Goal: Task Accomplishment & Management: Manage account settings

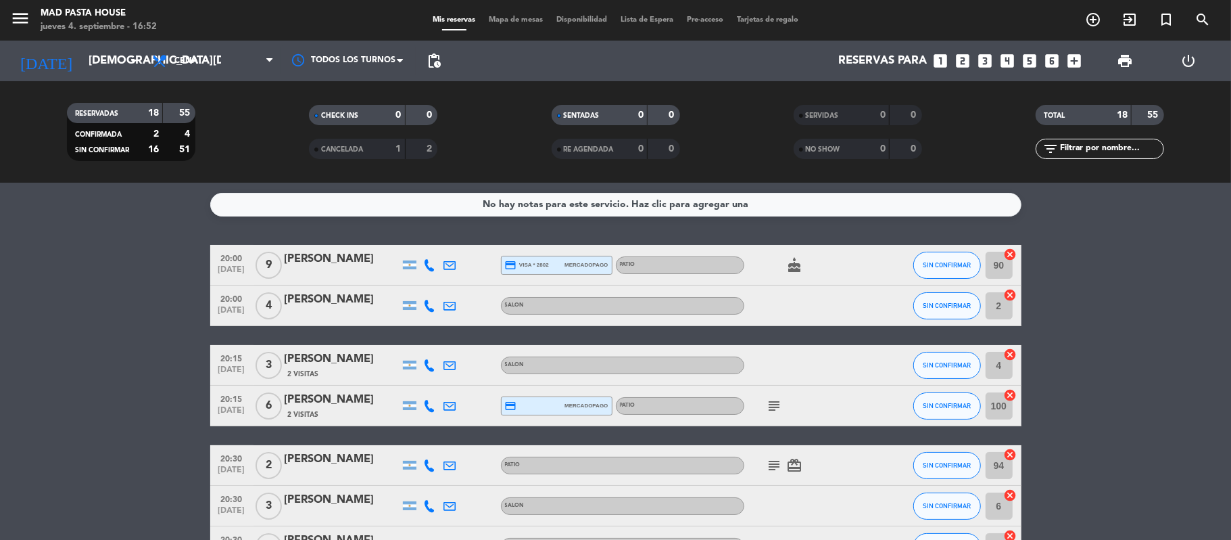
click at [124, 228] on div "No hay notas para este servicio. Haz clic para agregar una 20:00 sep. 4 9 Ana D…" at bounding box center [615, 361] width 1231 height 357
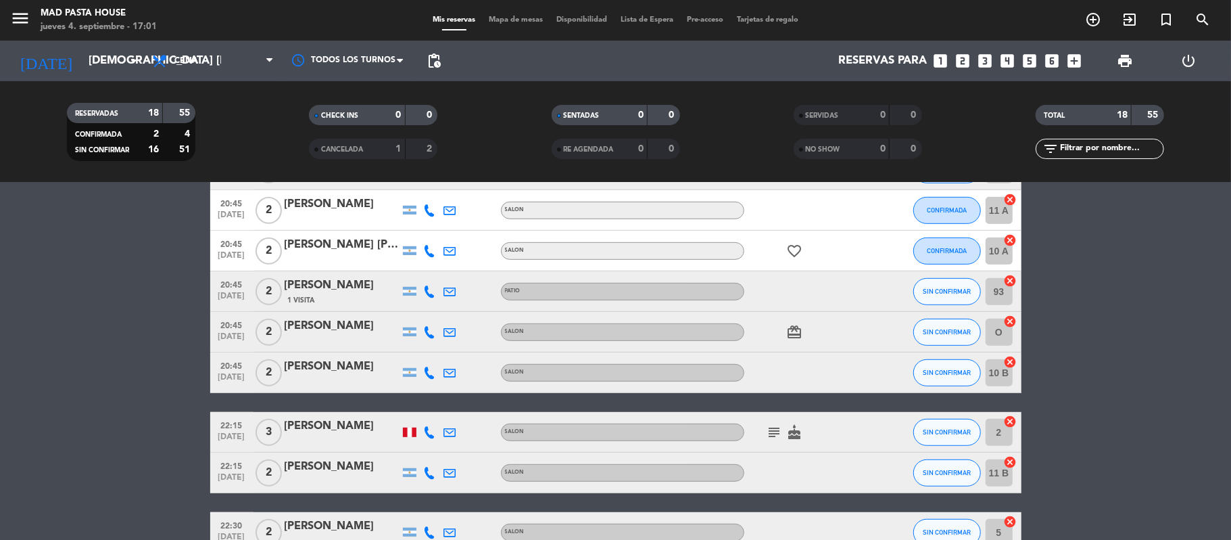
scroll to position [596, 0]
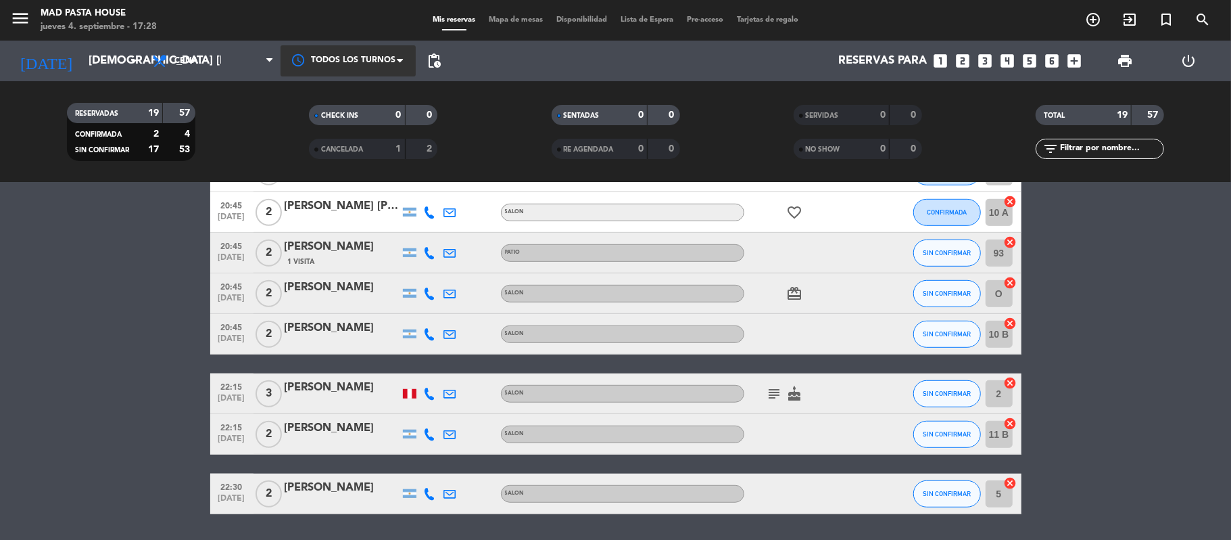
click at [410, 68] on div at bounding box center [348, 60] width 135 height 30
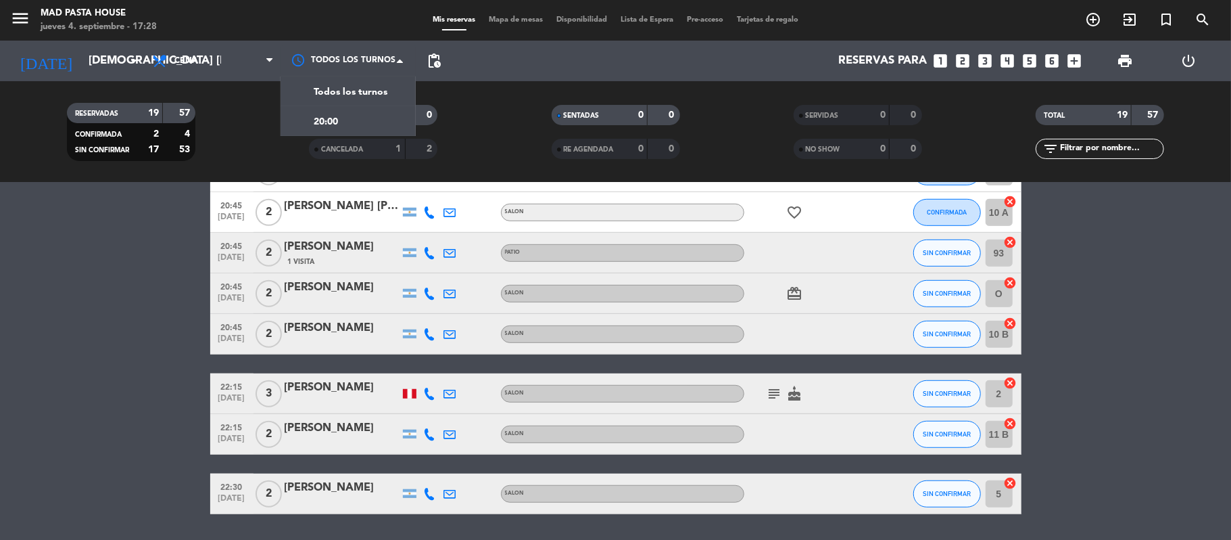
click at [441, 68] on span "pending_actions" at bounding box center [434, 61] width 16 height 16
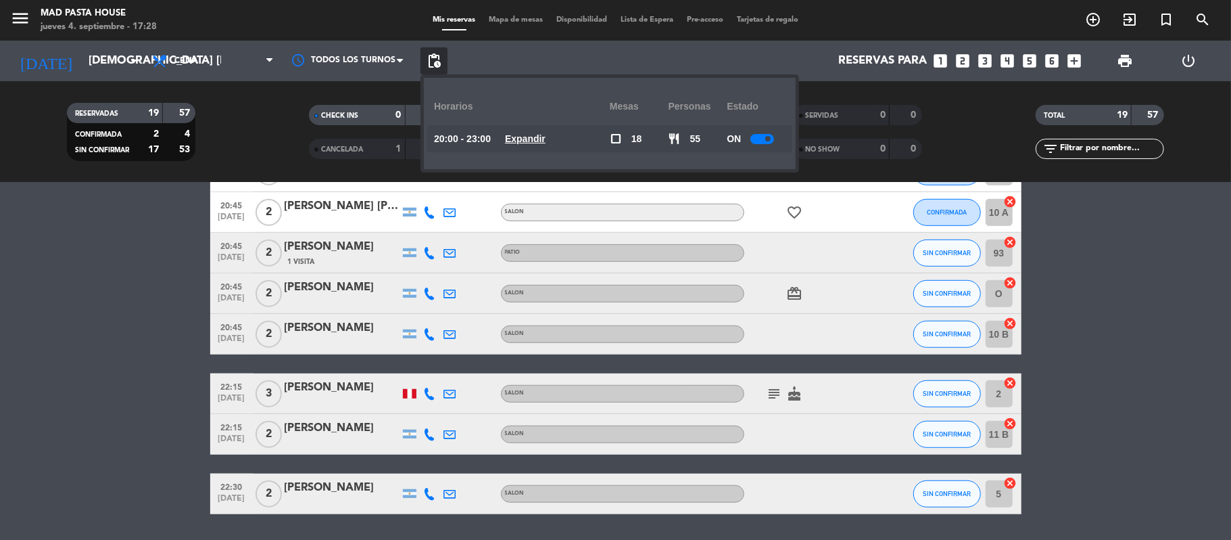
click at [759, 139] on div at bounding box center [763, 139] width 24 height 10
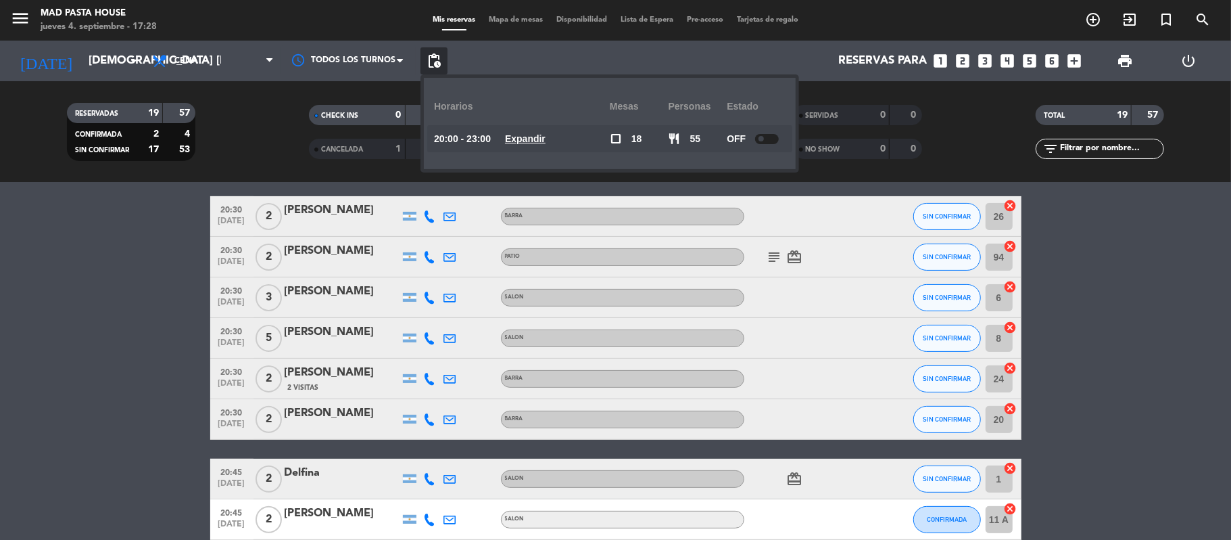
scroll to position [256, 0]
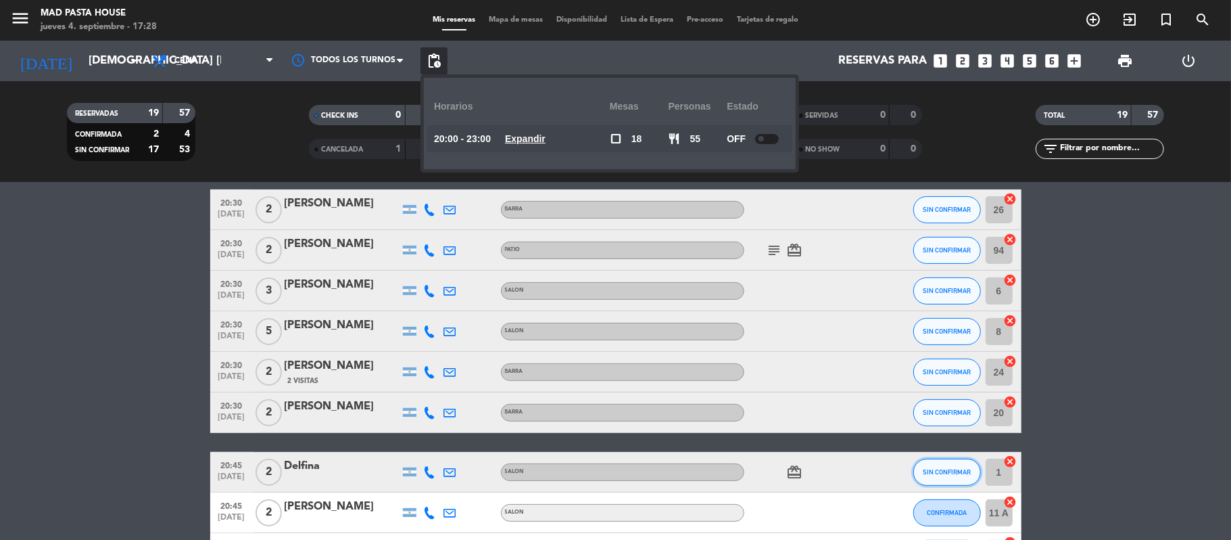
click at [955, 471] on span "SIN CONFIRMAR" at bounding box center [947, 471] width 48 height 7
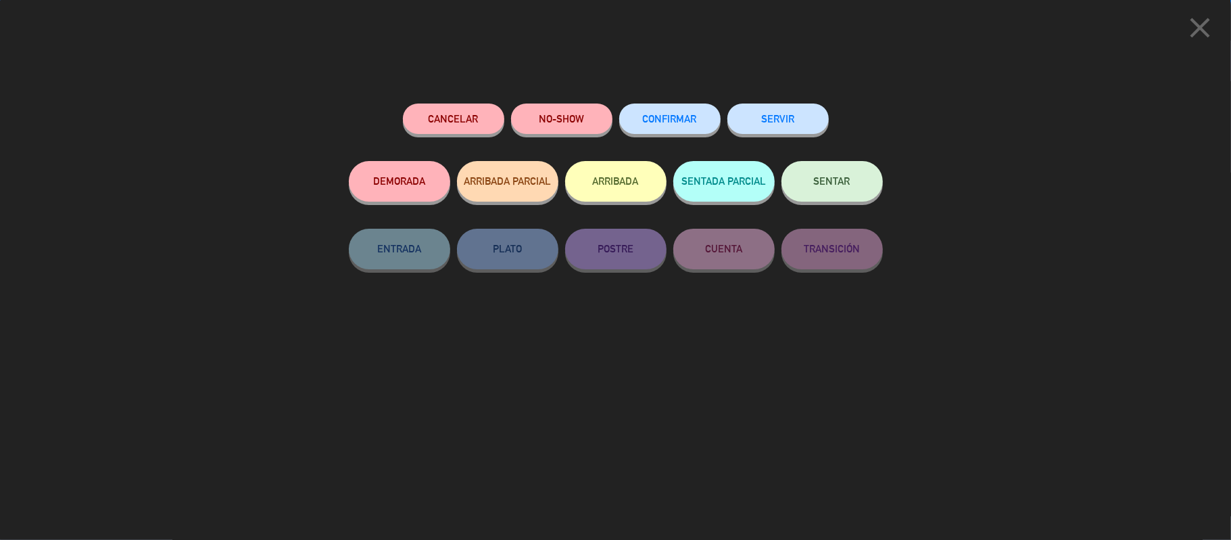
click at [999, 377] on div "close Cancelar NO-SHOW CONFIRMAR SERVIR DEMORADA ARRIBADA PARCIAL ARRIBADA SENT…" at bounding box center [615, 270] width 1231 height 540
click at [968, 327] on div "close Cancelar NO-SHOW CONFIRMAR SERVIR DEMORADA ARRIBADA PARCIAL ARRIBADA SENT…" at bounding box center [615, 270] width 1231 height 540
click at [441, 117] on button "Cancelar" at bounding box center [453, 118] width 101 height 30
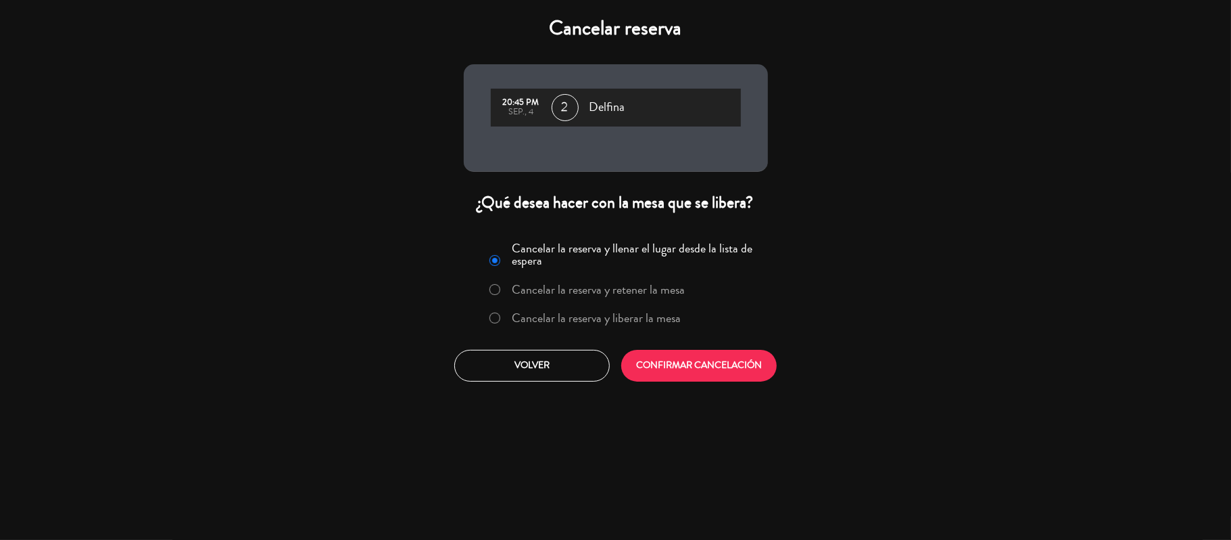
click at [621, 318] on label "Cancelar la reserva y liberar la mesa" at bounding box center [596, 318] width 169 height 12
click at [705, 365] on button "CONFIRMAR CANCELACIÓN" at bounding box center [699, 366] width 156 height 32
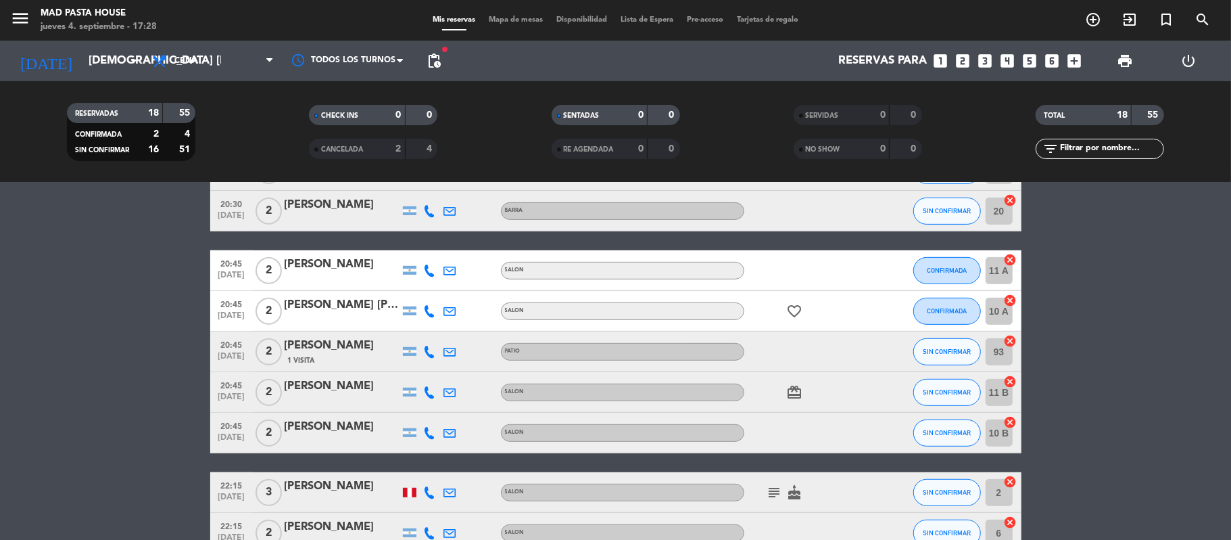
scroll to position [492, 0]
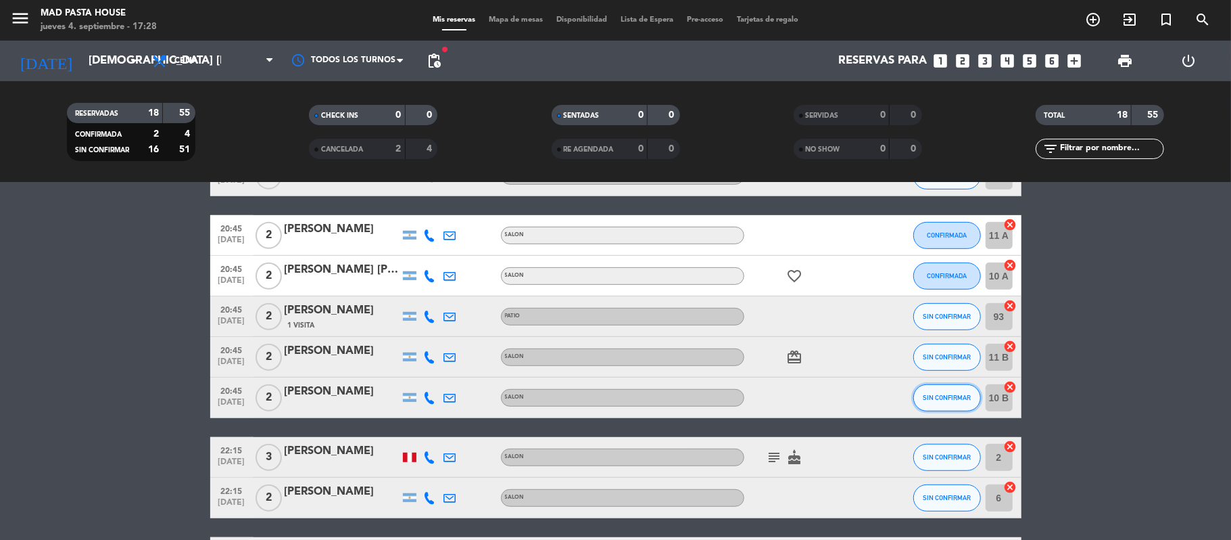
click at [945, 400] on span "SIN CONFIRMAR" at bounding box center [947, 397] width 48 height 7
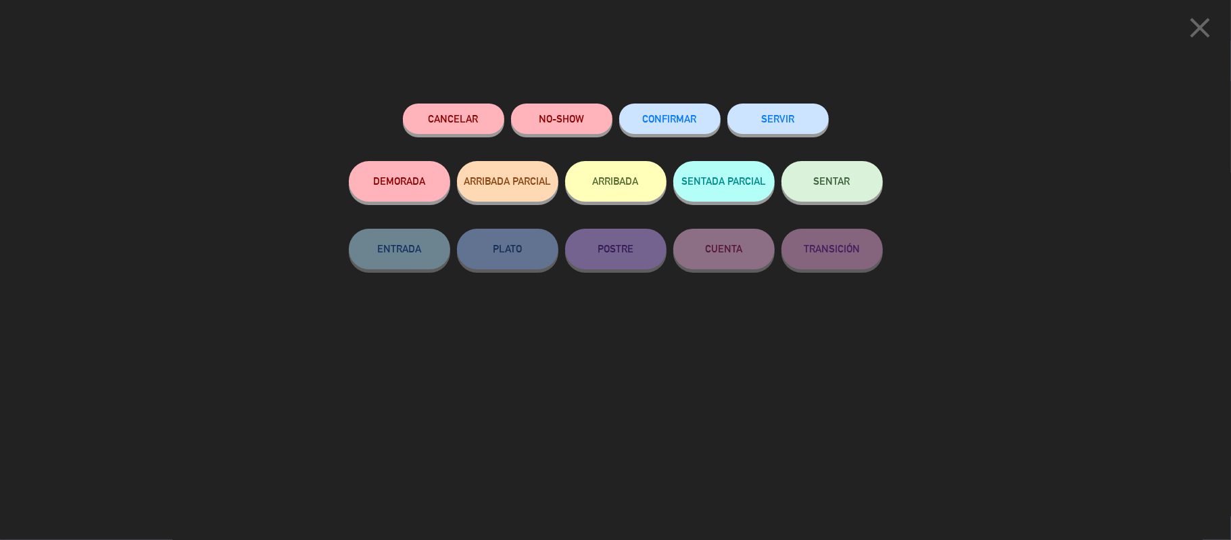
click at [444, 117] on button "Cancelar" at bounding box center [453, 118] width 101 height 30
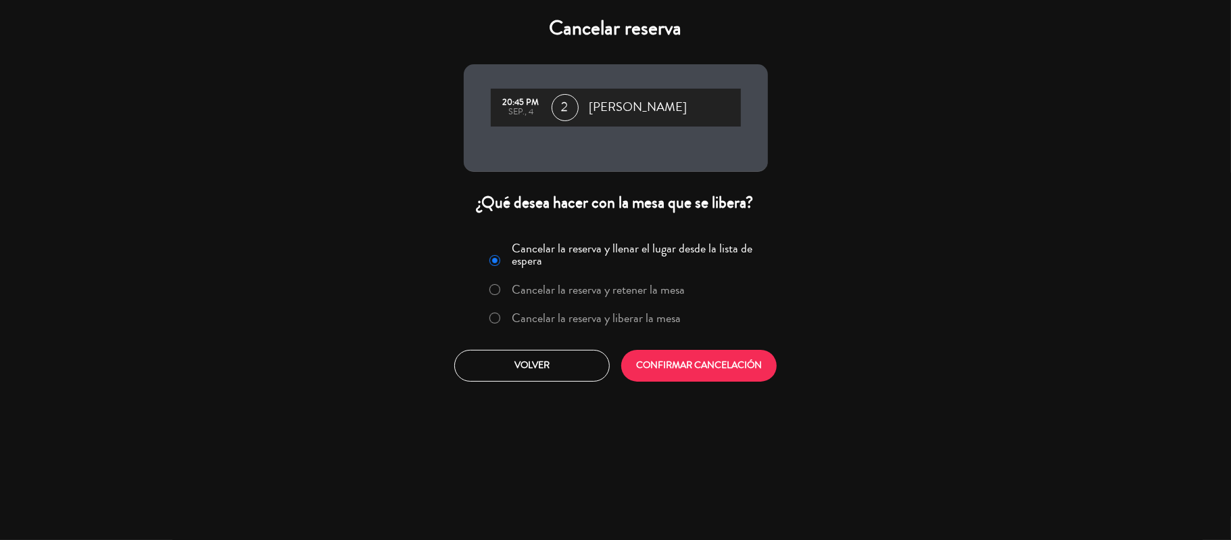
click at [576, 322] on label "Cancelar la reserva y liberar la mesa" at bounding box center [596, 318] width 169 height 12
click at [669, 363] on button "CONFIRMAR CANCELACIÓN" at bounding box center [699, 366] width 156 height 32
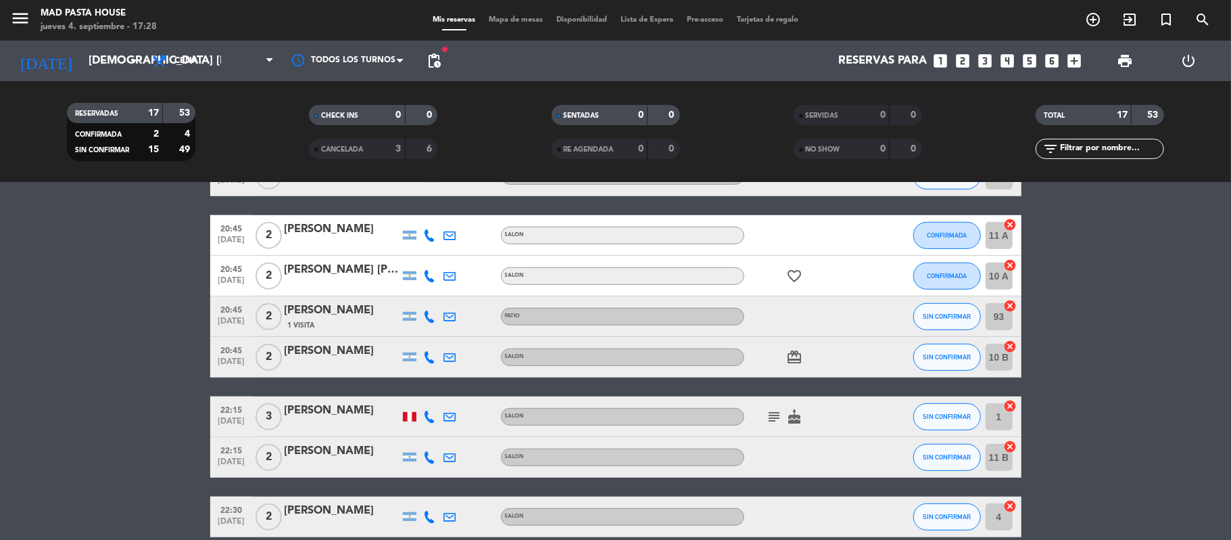
click at [510, 22] on span "Mapa de mesas" at bounding box center [516, 19] width 68 height 7
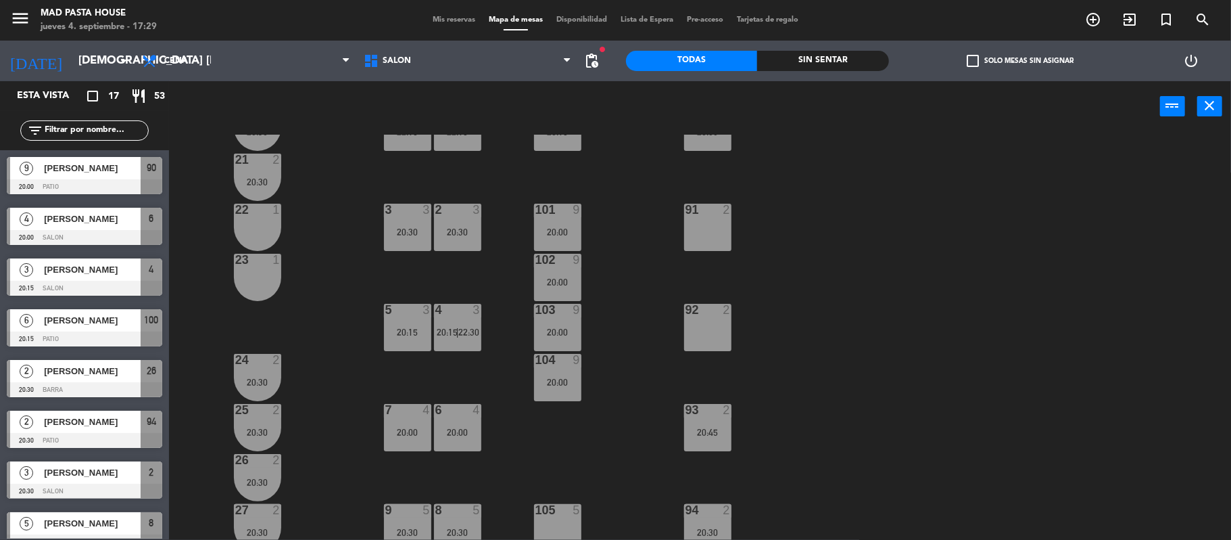
scroll to position [76, 0]
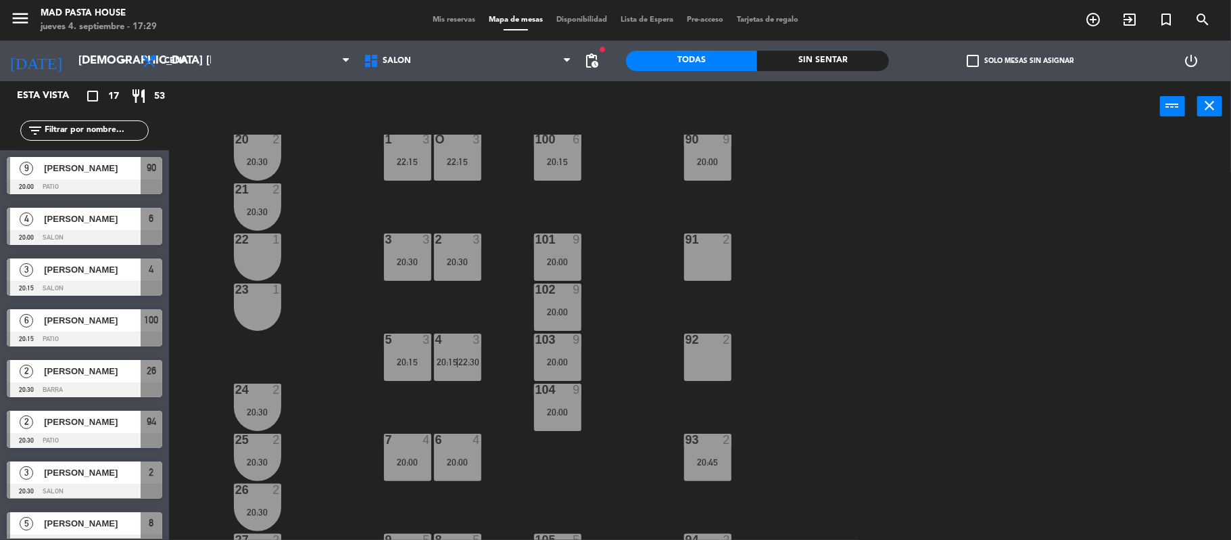
click at [456, 161] on div "22:15" at bounding box center [457, 161] width 47 height 9
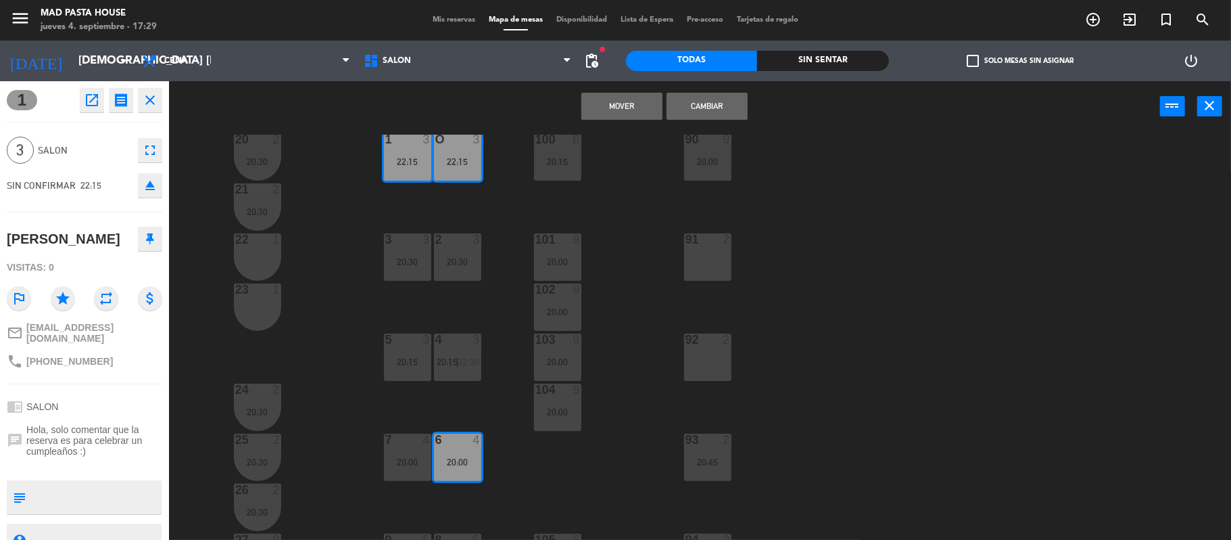
click at [622, 104] on button "Mover" at bounding box center [622, 106] width 81 height 27
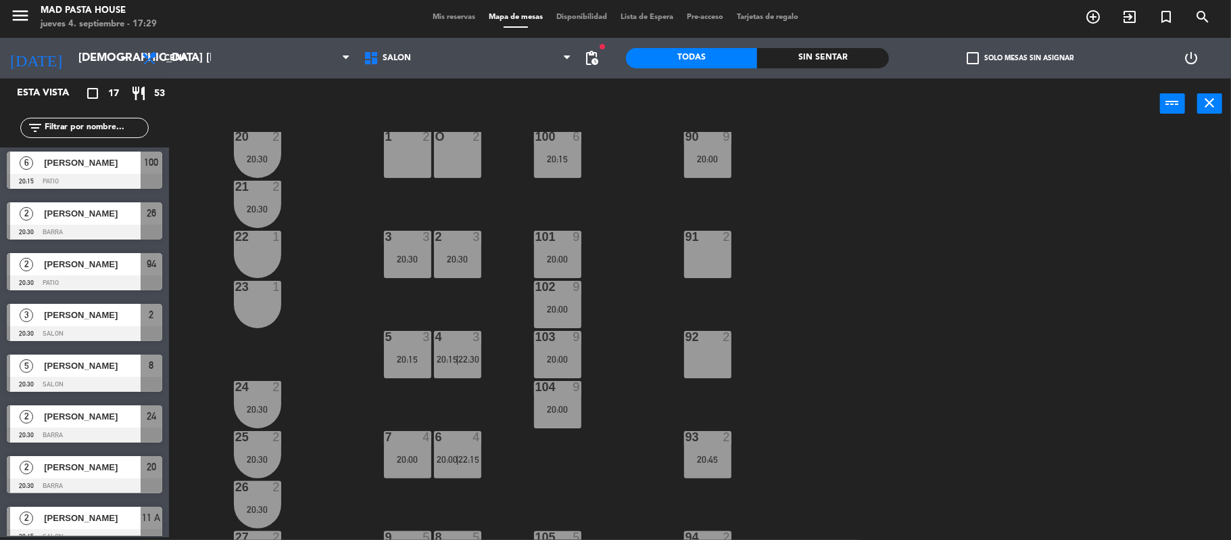
scroll to position [214, 0]
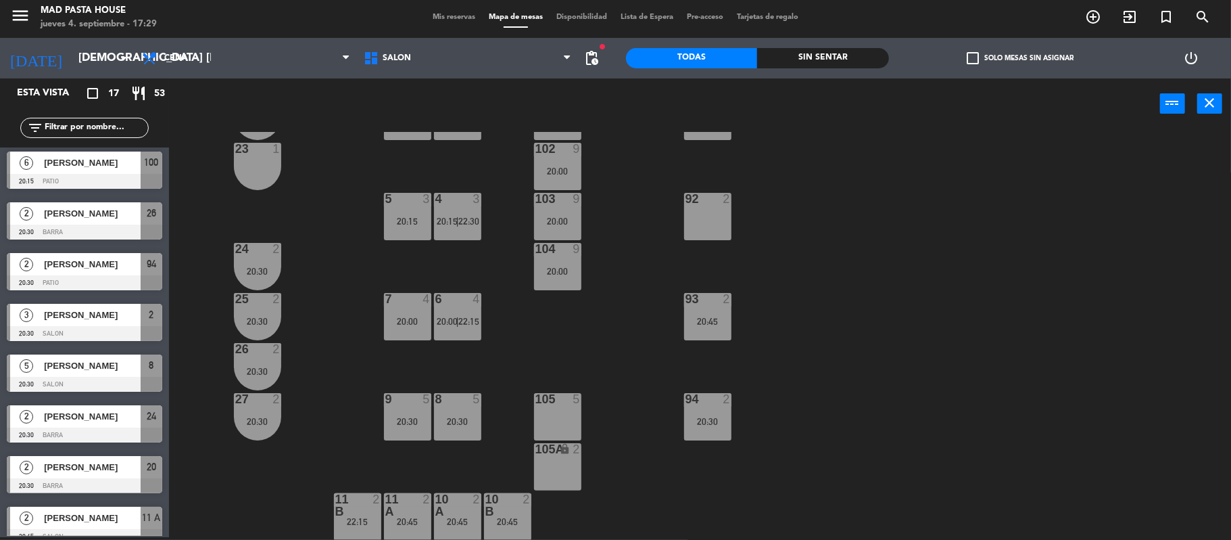
click at [436, 514] on div "10 A" at bounding box center [435, 505] width 1 height 24
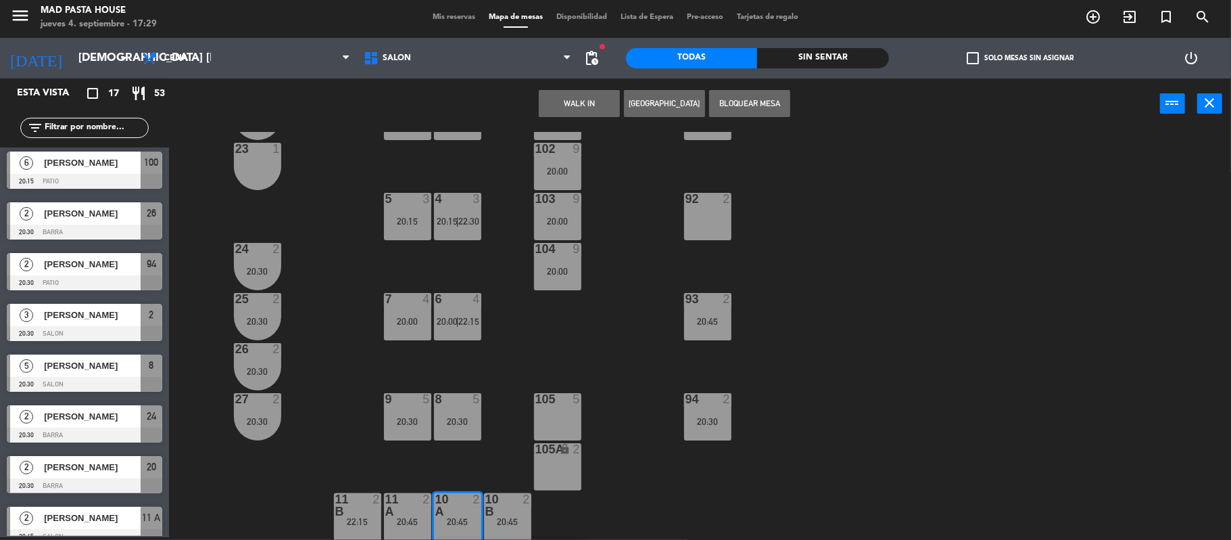
click at [506, 513] on div at bounding box center [507, 505] width 22 height 24
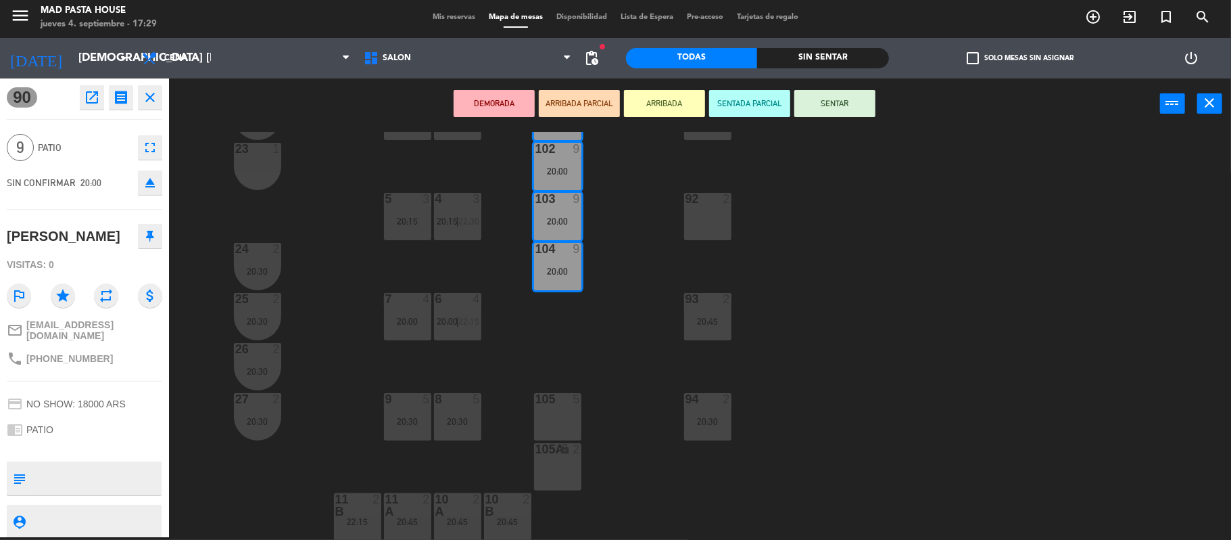
click at [612, 356] on div "100A lock 2 1 2 O 2 20 2 20:30 100 6 20:15 90 9 20:00 21 2 20:30 2 3 20:30 3 3 …" at bounding box center [706, 336] width 1050 height 408
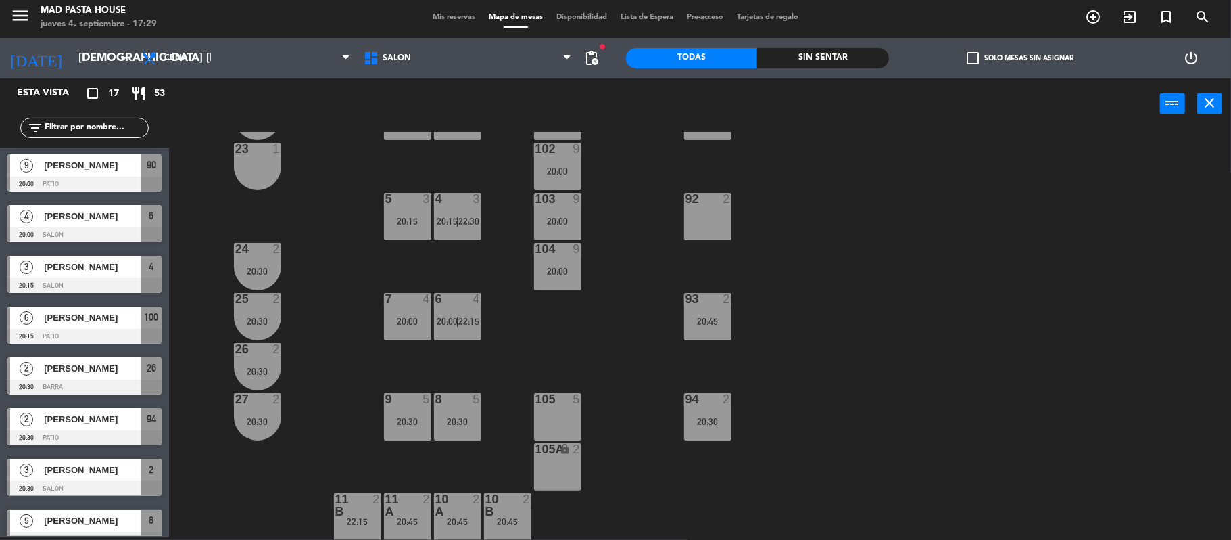
click at [439, 511] on div "2" at bounding box center [430, 505] width 22 height 24
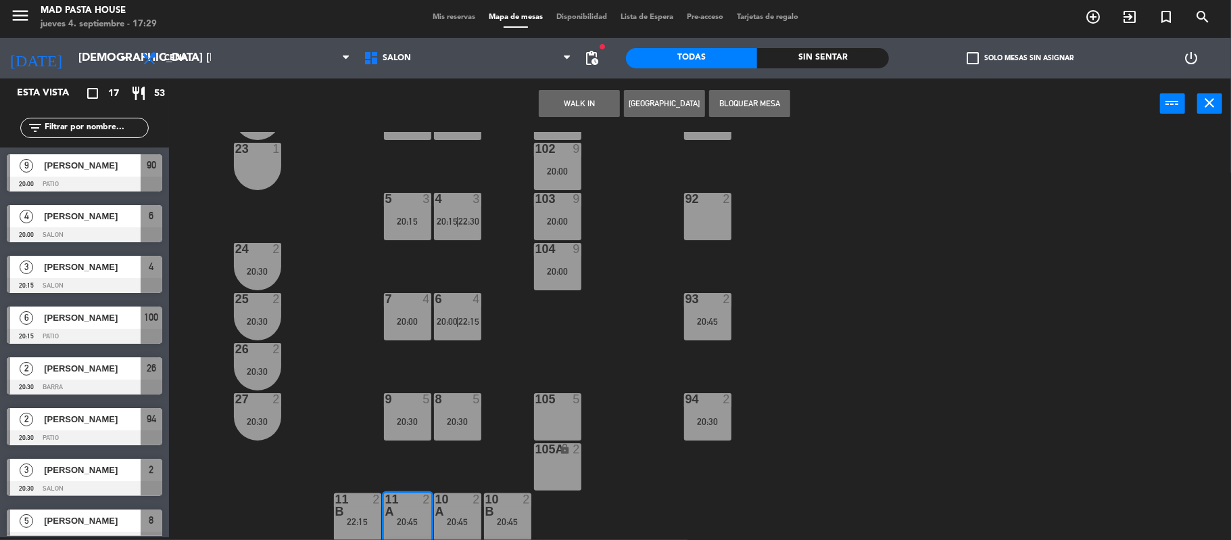
click at [509, 498] on div at bounding box center [507, 505] width 22 height 24
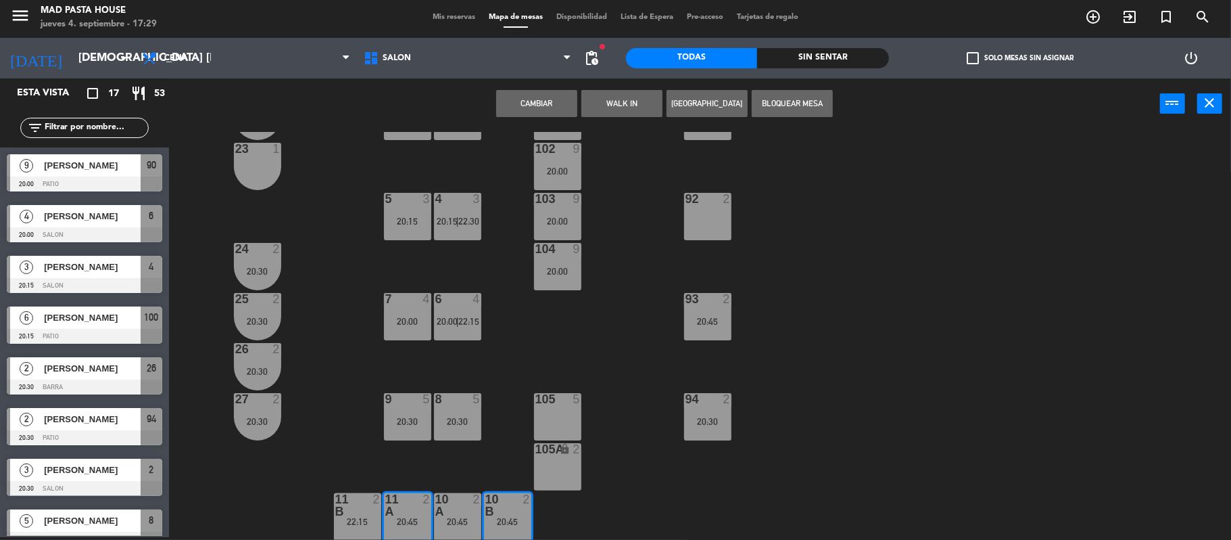
click at [499, 328] on div "100A lock 2 1 2 O 2 20 2 20:30 100 6 20:15 90 9 20:00 21 2 20:30 2 3 20:30 3 3 …" at bounding box center [706, 336] width 1050 height 408
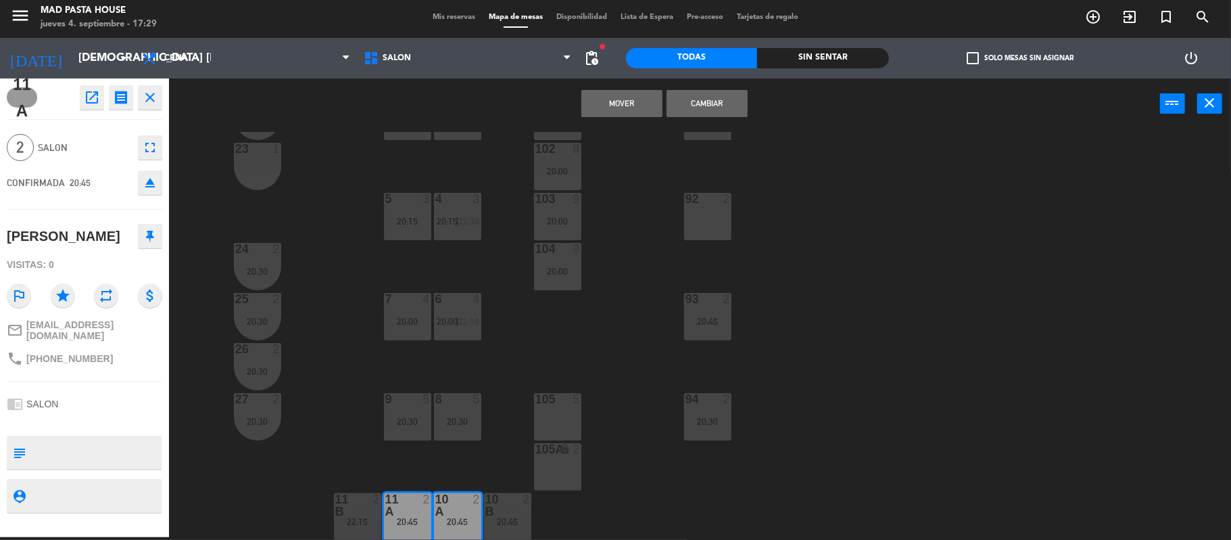
click at [610, 110] on button "Mover" at bounding box center [622, 103] width 81 height 27
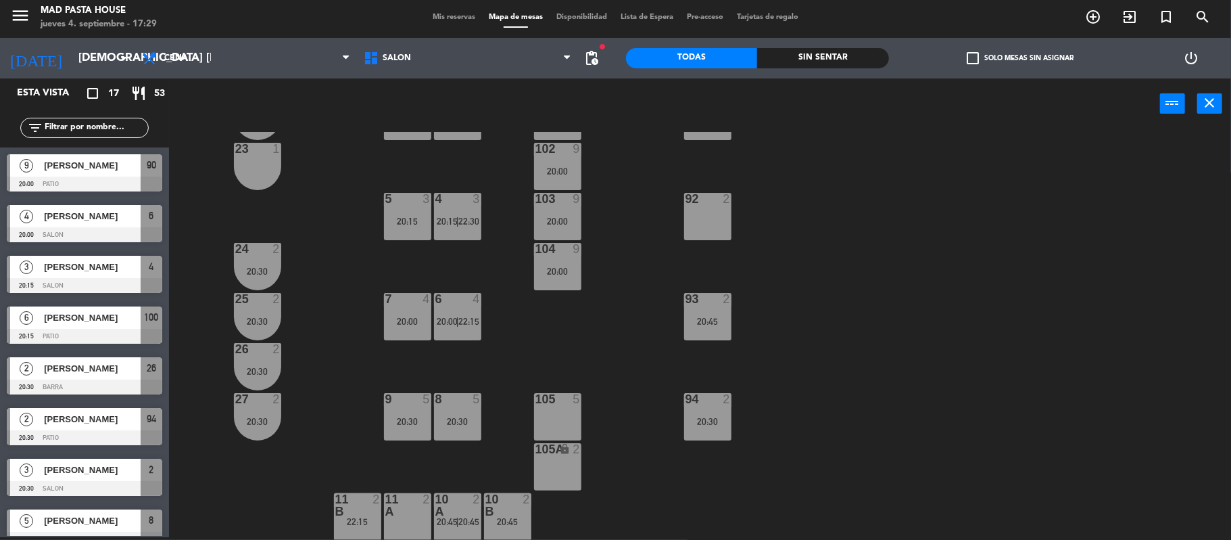
scroll to position [3, 0]
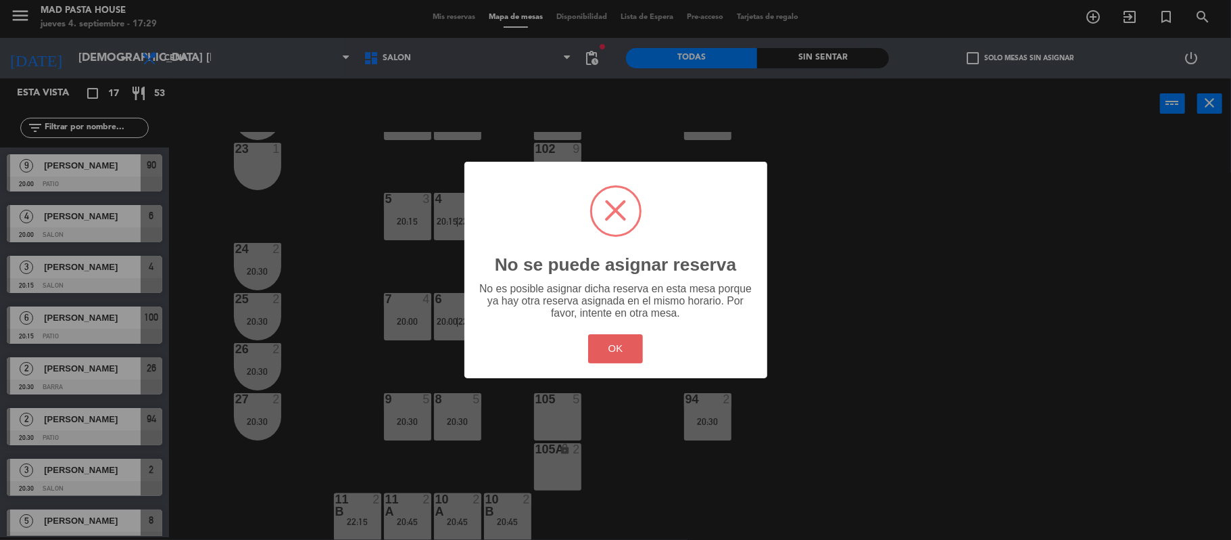
click at [615, 349] on button "OK" at bounding box center [615, 348] width 55 height 29
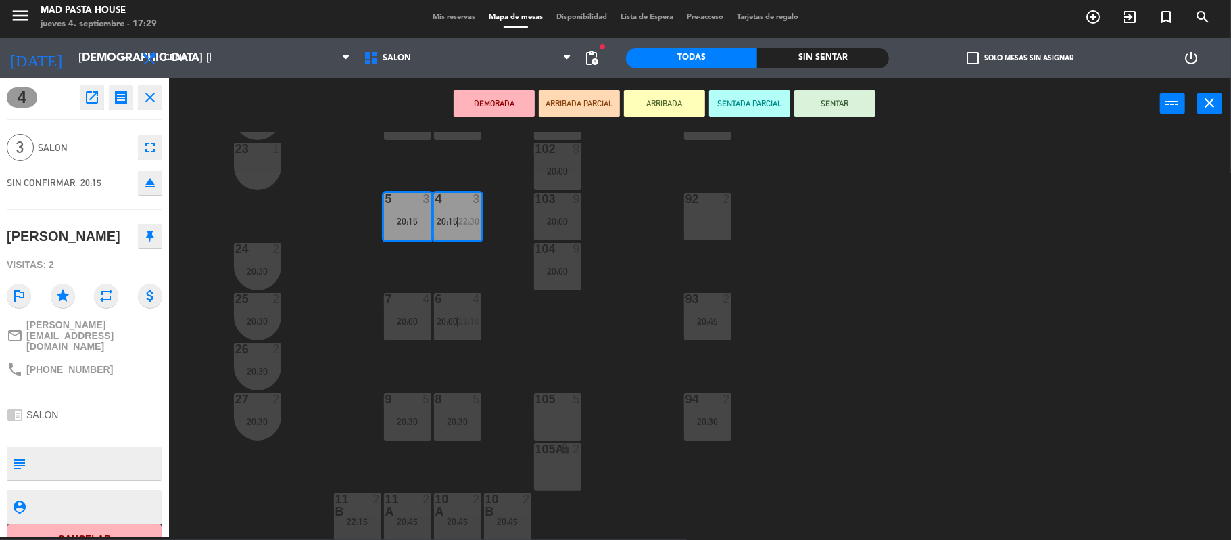
click at [593, 333] on div "100A lock 2 1 2 O 2 20 2 20:30 100 6 20:15 90 9 20:00 21 2 20:30 2 3 20:30 3 3 …" at bounding box center [706, 336] width 1050 height 408
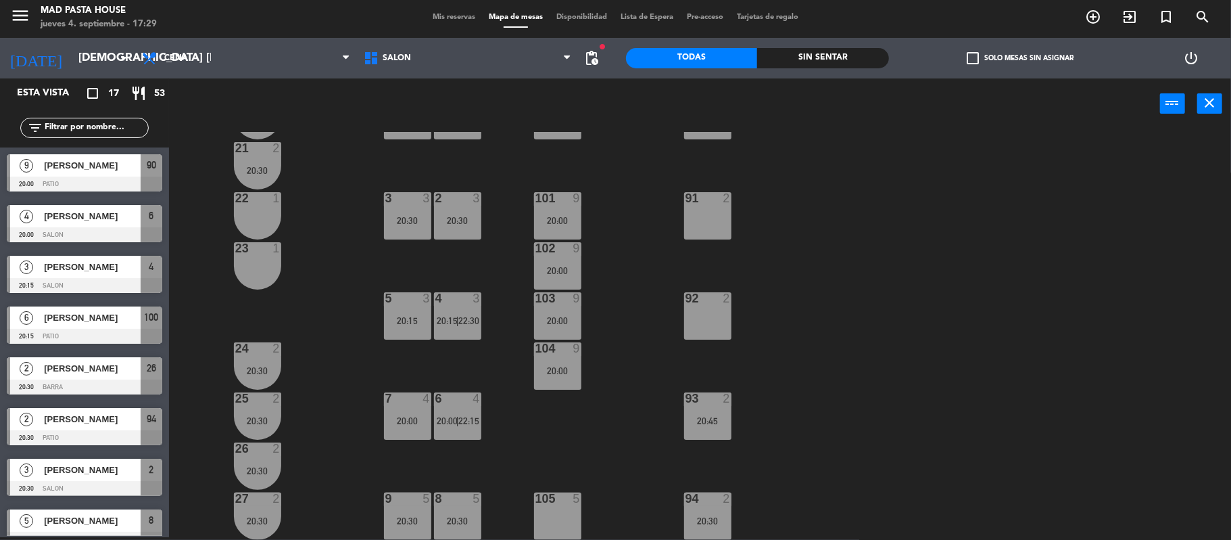
scroll to position [214, 0]
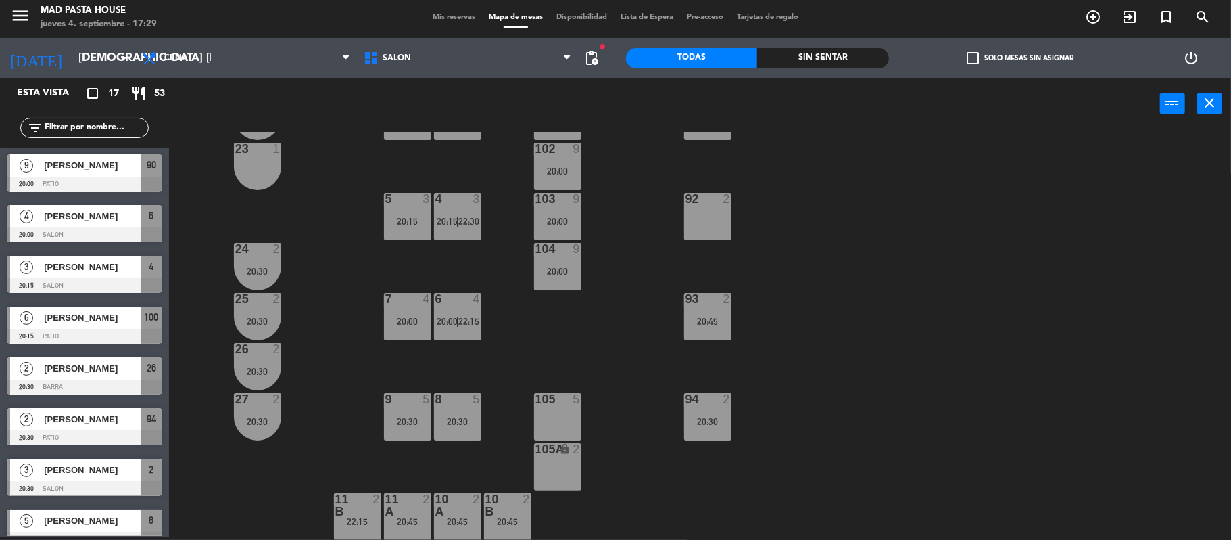
click at [456, 512] on div at bounding box center [457, 505] width 22 height 24
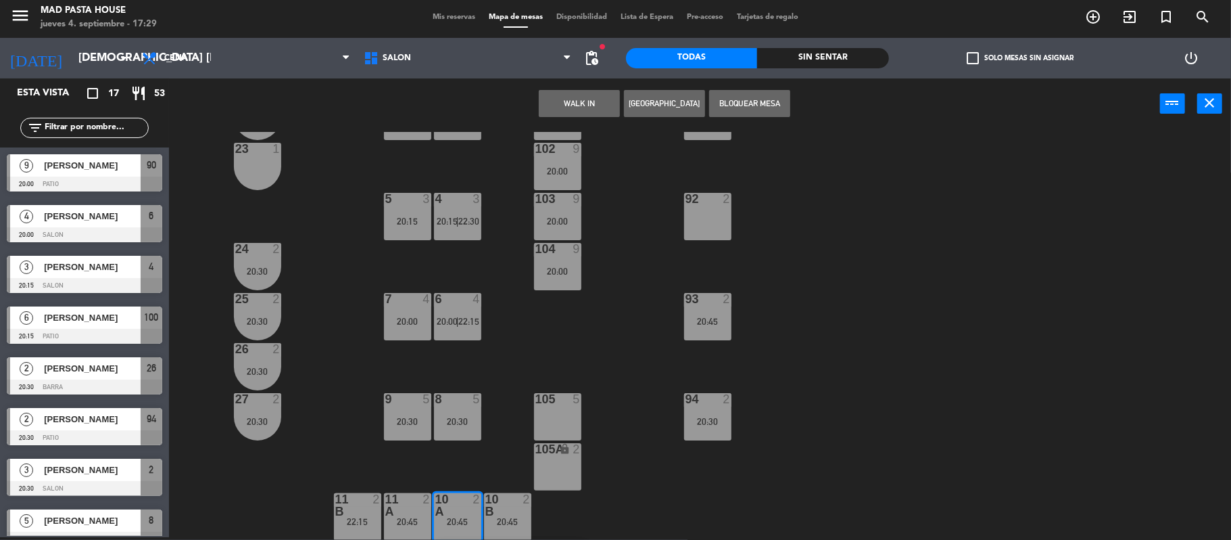
click at [496, 504] on div at bounding box center [507, 505] width 22 height 24
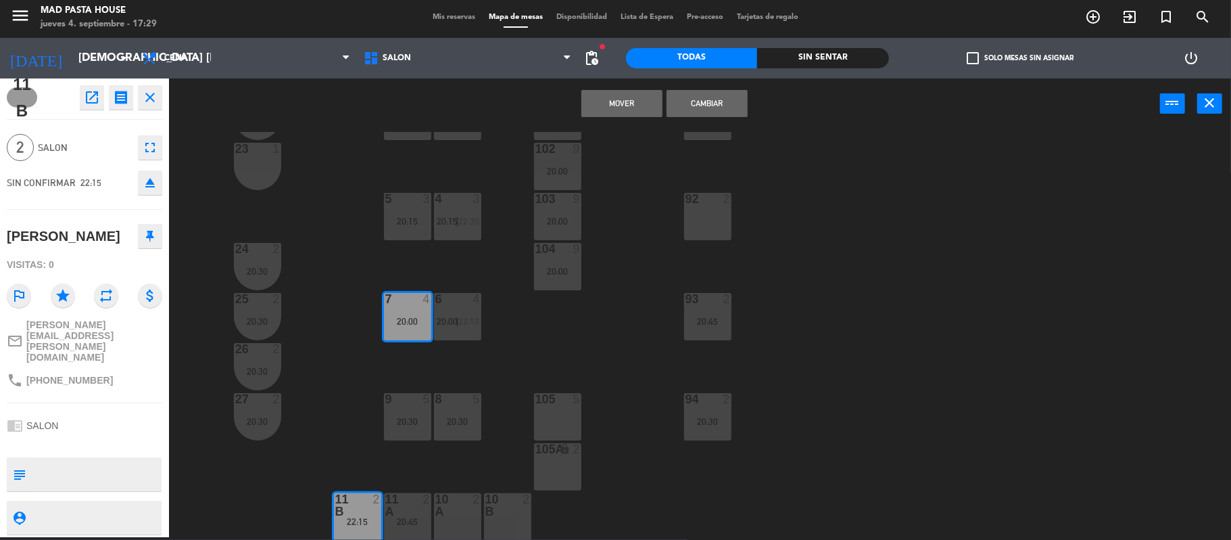
click at [598, 103] on button "Mover" at bounding box center [622, 103] width 81 height 27
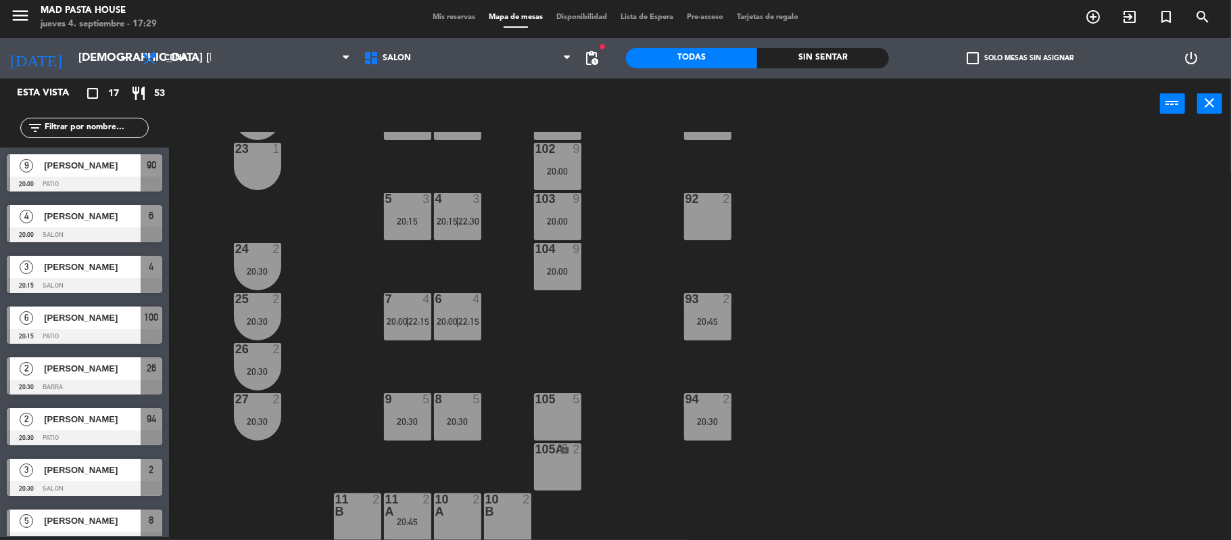
scroll to position [3, 0]
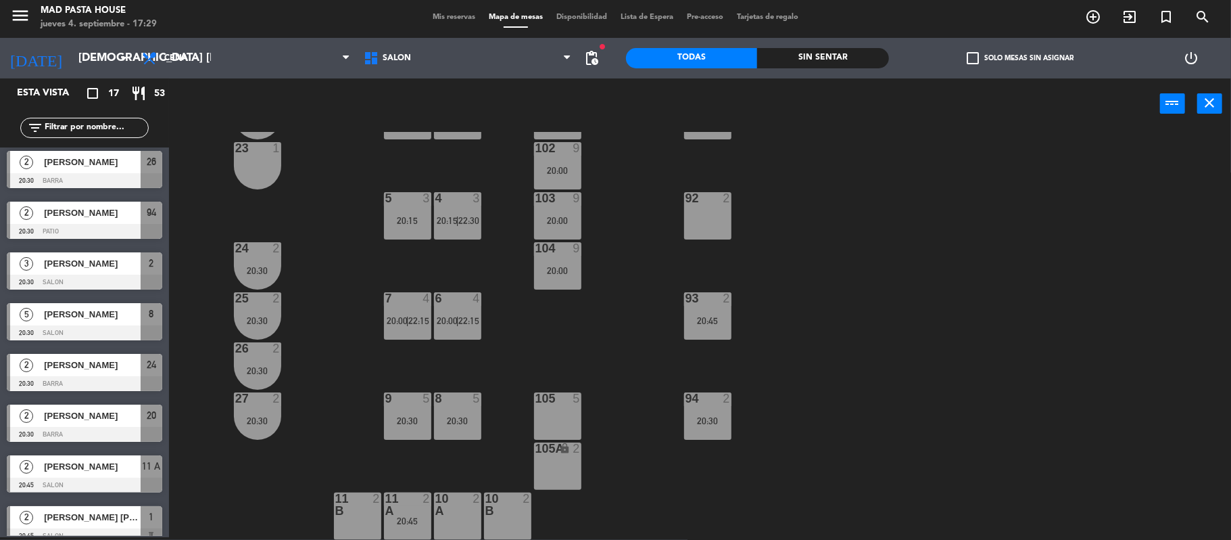
click at [415, 517] on div "20:45" at bounding box center [407, 520] width 47 height 9
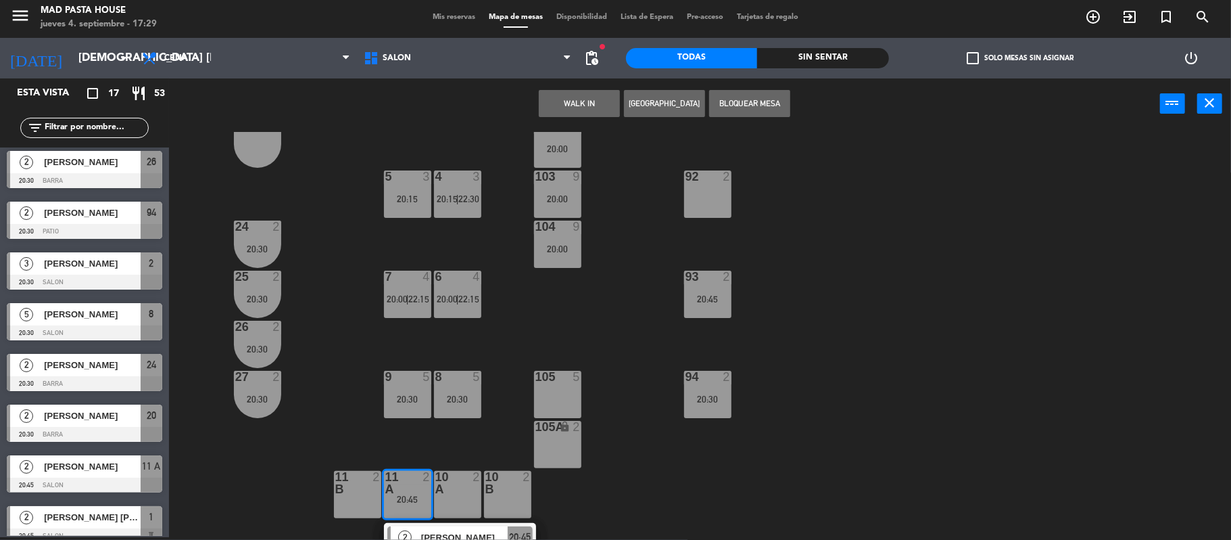
click at [501, 509] on div "10 B 2" at bounding box center [507, 494] width 47 height 47
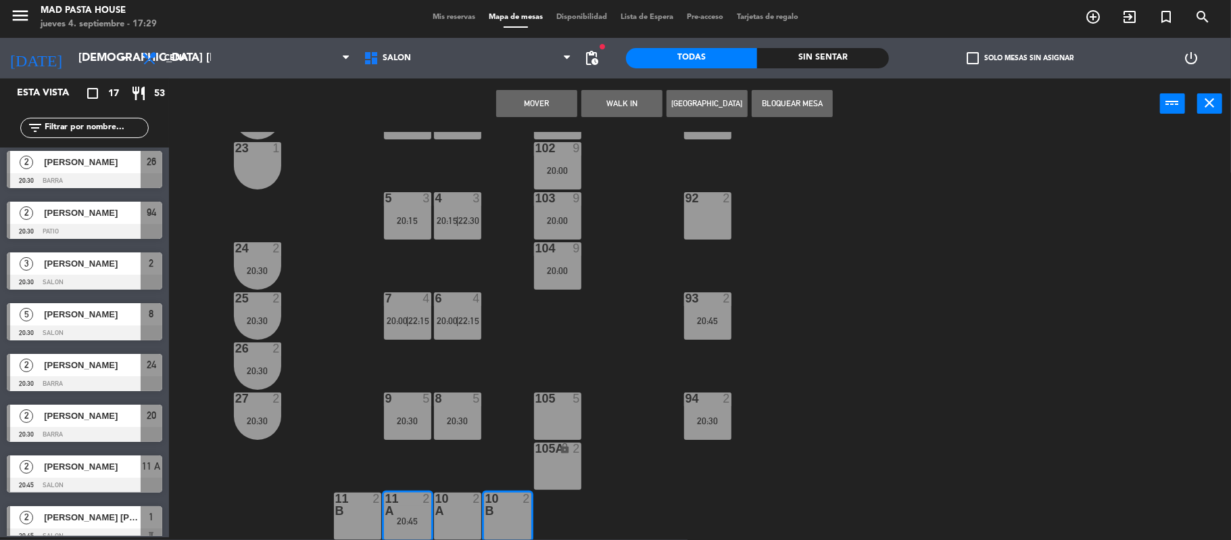
click at [538, 101] on button "Mover" at bounding box center [536, 103] width 81 height 27
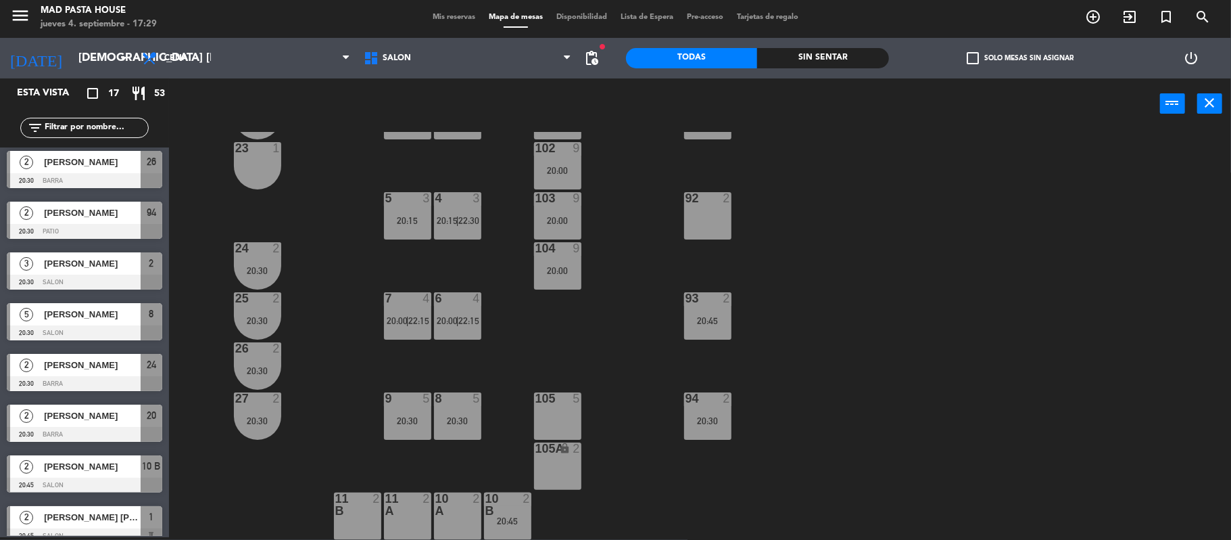
click at [1210, 104] on icon "close" at bounding box center [1210, 103] width 16 height 16
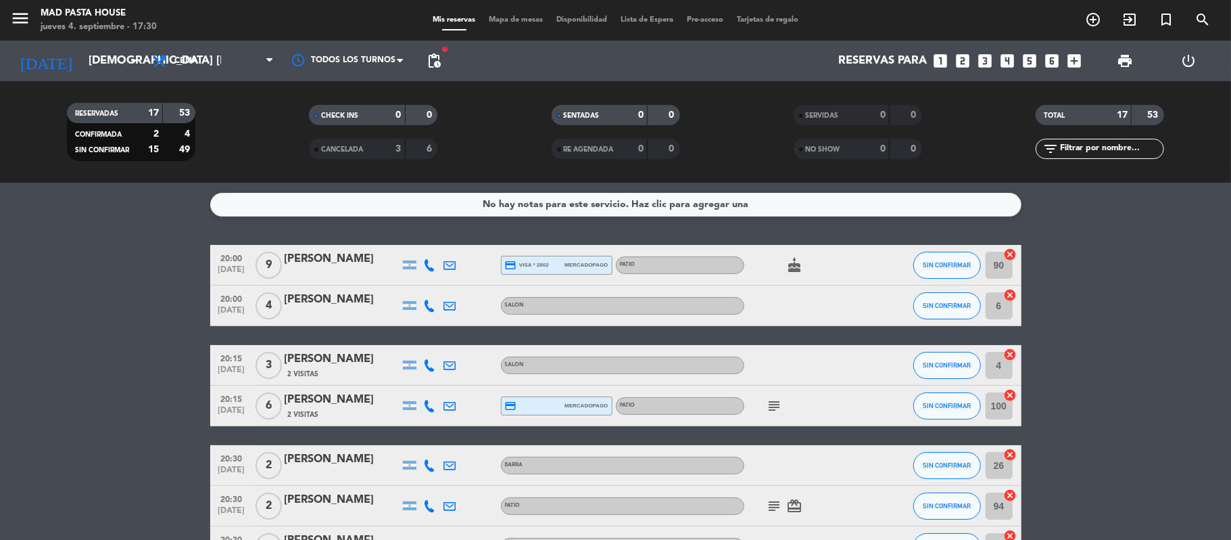
click at [377, 408] on div "2 Visitas" at bounding box center [342, 413] width 115 height 11
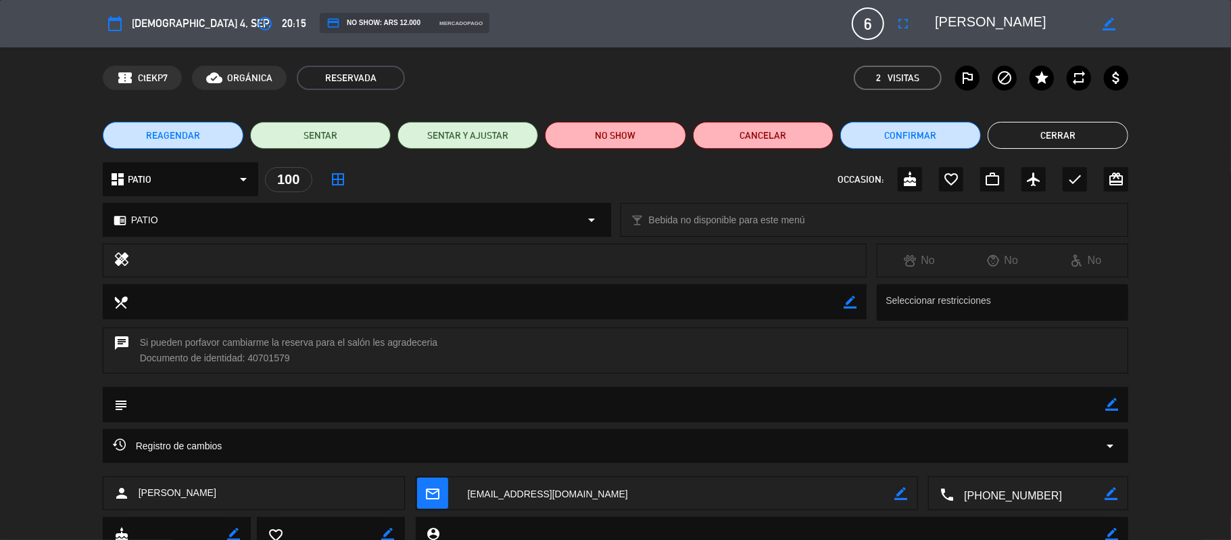
click at [349, 217] on div "chrome_reader_mode PATIO arrow_drop_down" at bounding box center [356, 220] width 507 height 32
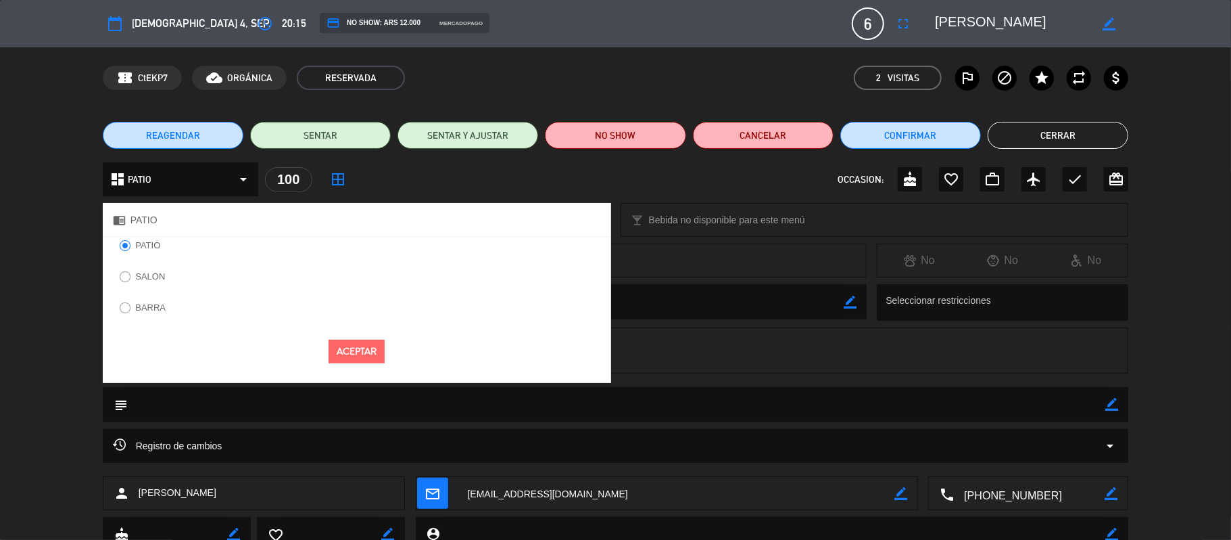
click at [349, 217] on div "chrome_reader_mode PATIO" at bounding box center [357, 220] width 509 height 34
click at [362, 357] on button "Aceptar" at bounding box center [357, 351] width 56 height 24
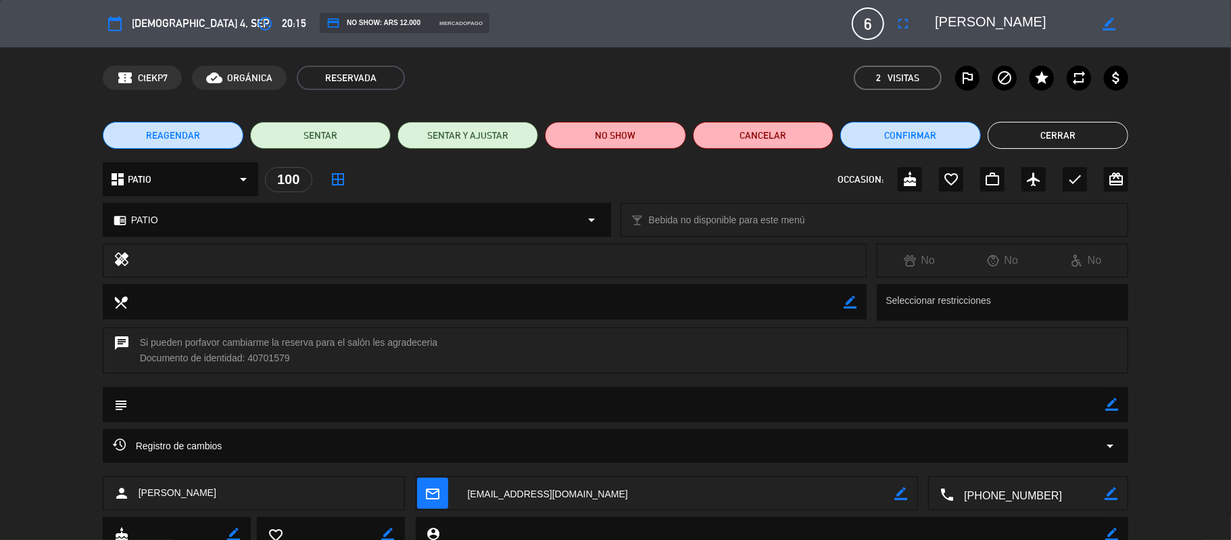
click at [531, 212] on div "chrome_reader_mode PATIO arrow_drop_down" at bounding box center [356, 220] width 507 height 32
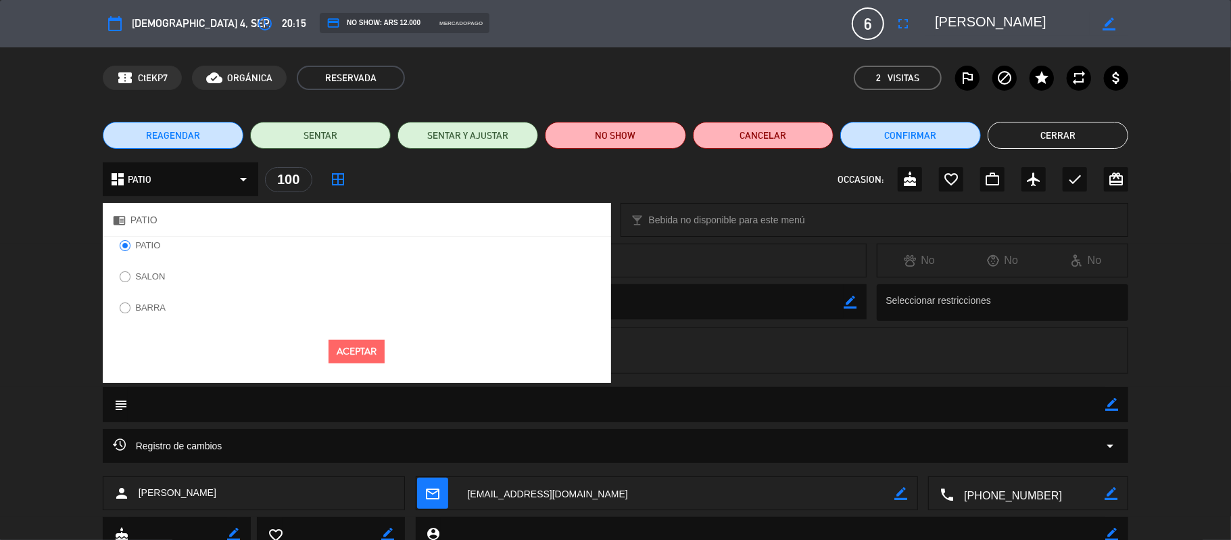
click at [118, 280] on label "SALON" at bounding box center [143, 279] width 60 height 22
click at [350, 364] on div "Aceptar" at bounding box center [357, 351] width 509 height 44
click at [347, 354] on button "Aceptar" at bounding box center [357, 351] width 56 height 24
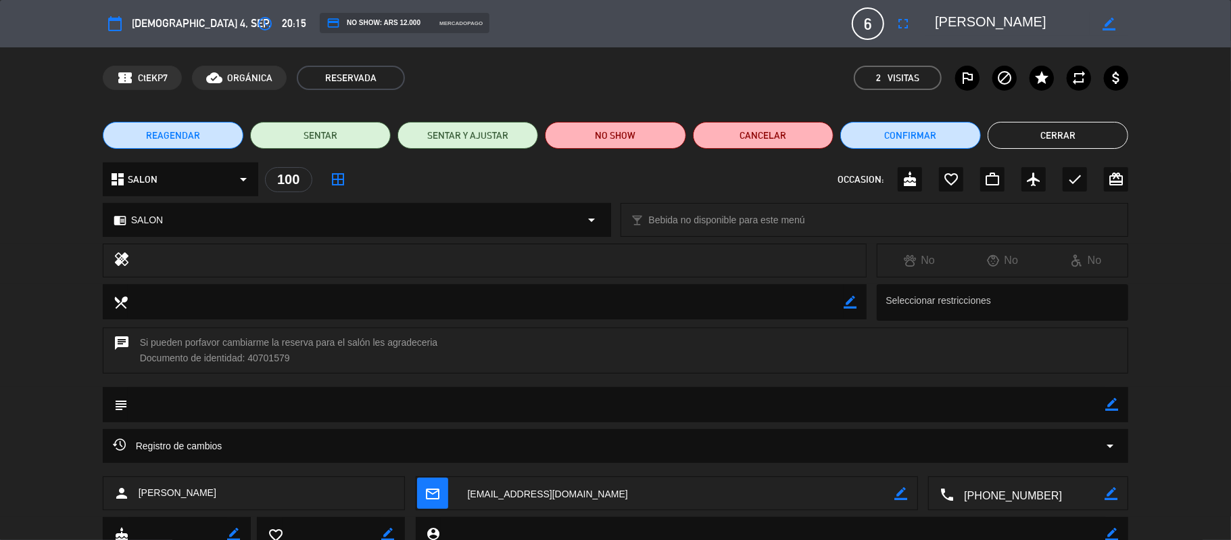
click at [1039, 139] on button "Cerrar" at bounding box center [1058, 135] width 141 height 27
